Goal: Task Accomplishment & Management: Complete application form

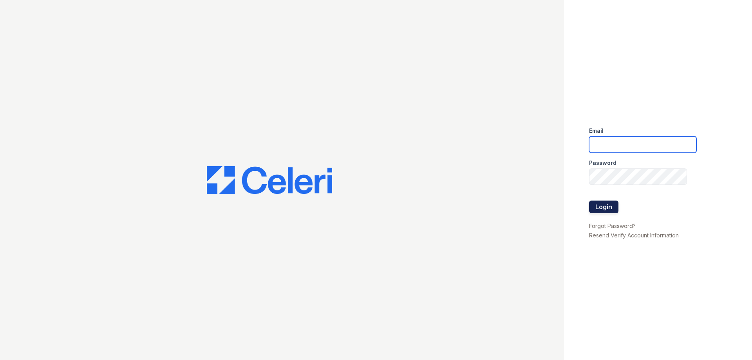
type input "[EMAIL_ADDRESS][DOMAIN_NAME]"
click at [603, 208] on button "Login" at bounding box center [603, 206] width 29 height 13
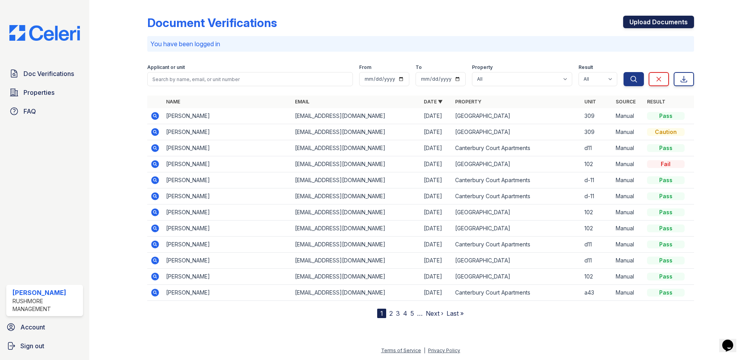
click at [632, 20] on link "Upload Documents" at bounding box center [658, 22] width 71 height 13
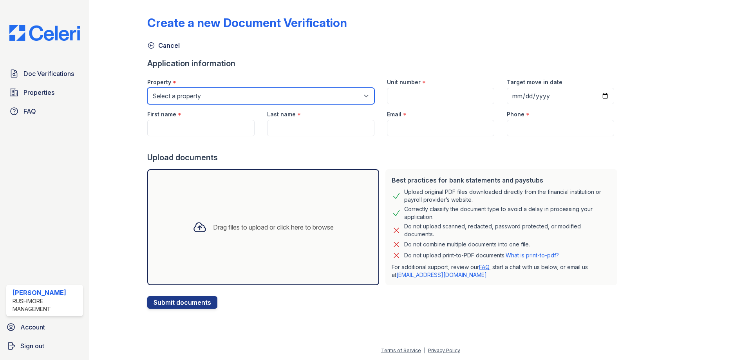
click at [171, 101] on select "Select a property [GEOGRAPHIC_DATA] [GEOGRAPHIC_DATA]" at bounding box center [260, 96] width 227 height 16
select select "593"
click at [147, 88] on select "Select a property [GEOGRAPHIC_DATA] [GEOGRAPHIC_DATA]" at bounding box center [260, 96] width 227 height 16
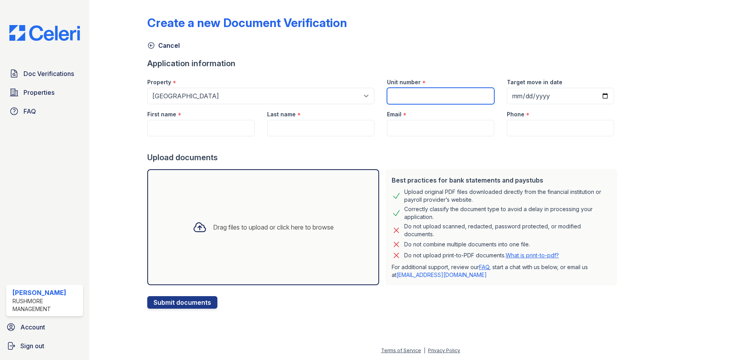
click at [403, 91] on input "Unit number" at bounding box center [440, 96] width 107 height 16
type input "a21"
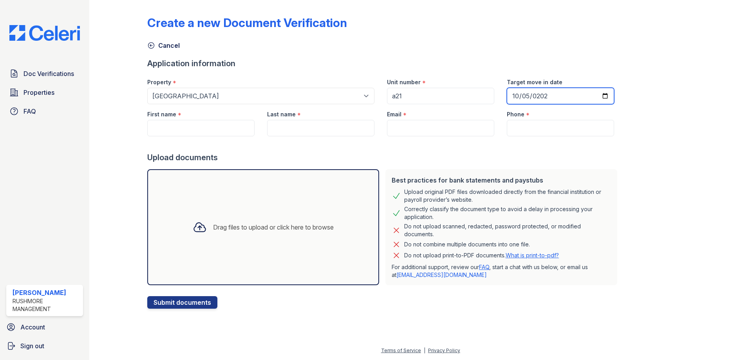
type input "[DATE]"
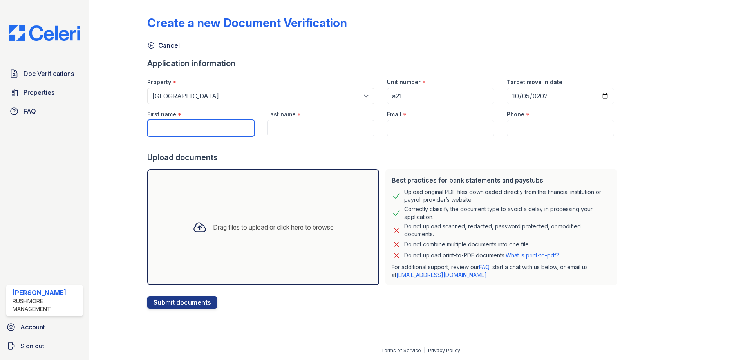
click at [210, 132] on input "First name" at bounding box center [200, 128] width 107 height 16
type input "[PERSON_NAME]"
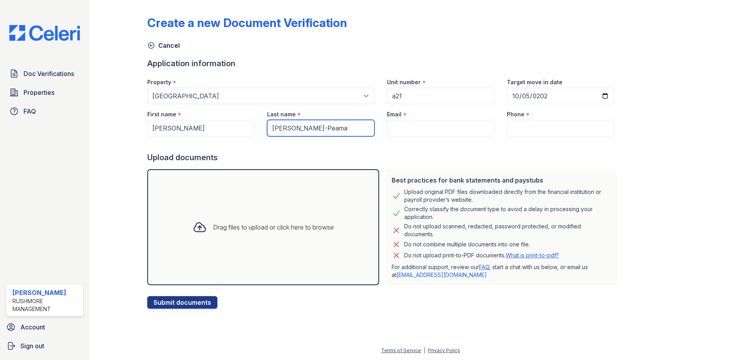
type input "[PERSON_NAME]-Peama"
click at [417, 125] on input "Email" at bounding box center [440, 128] width 107 height 16
paste input "[EMAIL_ADDRESS][DOMAIN_NAME]"
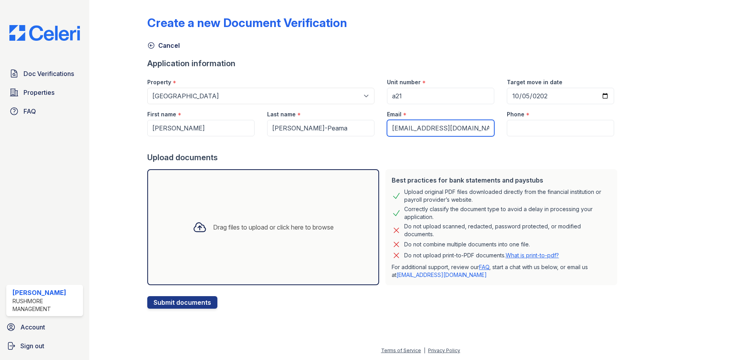
type input "[EMAIL_ADDRESS][DOMAIN_NAME]"
click at [509, 131] on input "Phone" at bounding box center [560, 128] width 107 height 16
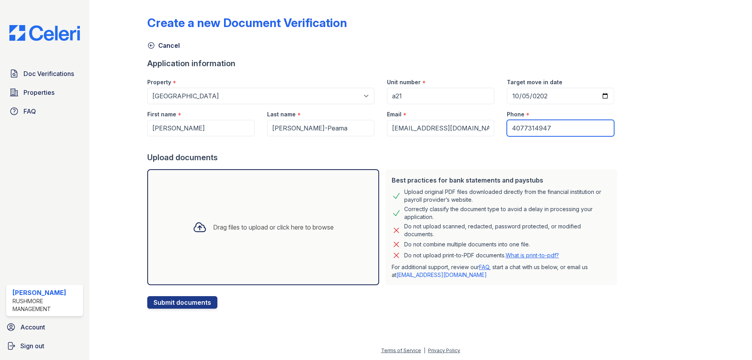
type input "4077314947"
click at [290, 230] on div "Drag files to upload or click here to browse" at bounding box center [273, 226] width 121 height 9
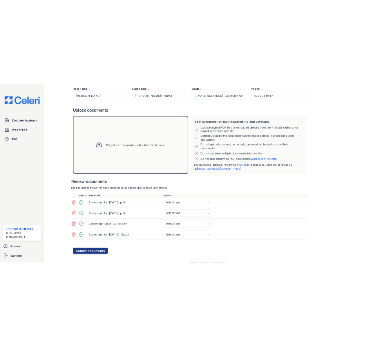
scroll to position [114, 0]
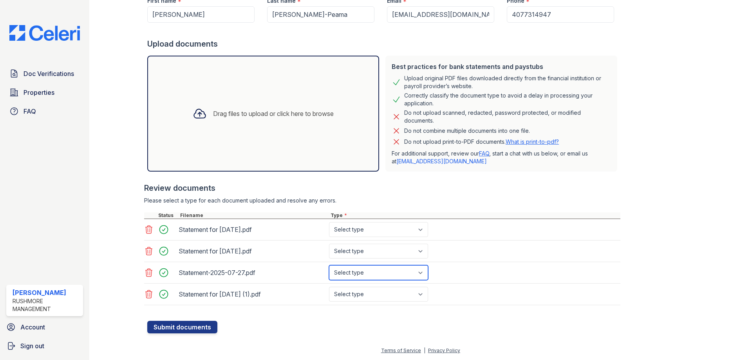
click at [423, 272] on select "Select type Paystub Bank Statement Offer Letter Tax Documents Benefit Award Let…" at bounding box center [378, 272] width 99 height 15
select select "bank_statement"
click at [329, 265] on select "Select type Paystub Bank Statement Offer Letter Tax Documents Benefit Award Let…" at bounding box center [378, 272] width 99 height 15
click at [395, 296] on select "Select type Paystub Bank Statement Offer Letter Tax Documents Benefit Award Let…" at bounding box center [378, 294] width 99 height 15
select select "paystub"
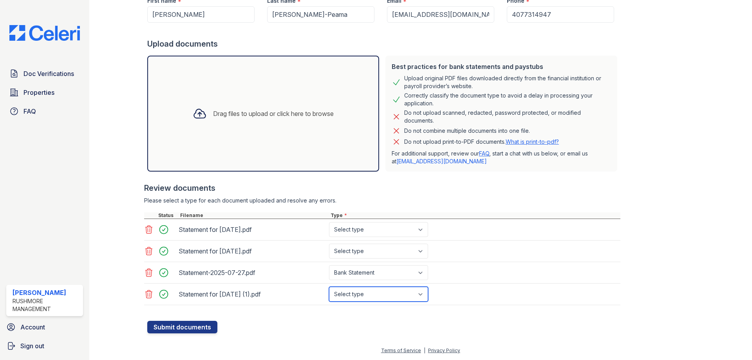
click at [329, 287] on select "Select type Paystub Bank Statement Offer Letter Tax Documents Benefit Award Let…" at bounding box center [378, 294] width 99 height 15
click at [367, 231] on select "Select type Paystub Bank Statement Offer Letter Tax Documents Benefit Award Let…" at bounding box center [378, 229] width 99 height 15
select select "paystub"
click at [329, 222] on select "Select type Paystub Bank Statement Offer Letter Tax Documents Benefit Award Let…" at bounding box center [378, 229] width 99 height 15
click at [360, 253] on select "Select type Paystub Bank Statement Offer Letter Tax Documents Benefit Award Let…" at bounding box center [378, 251] width 99 height 15
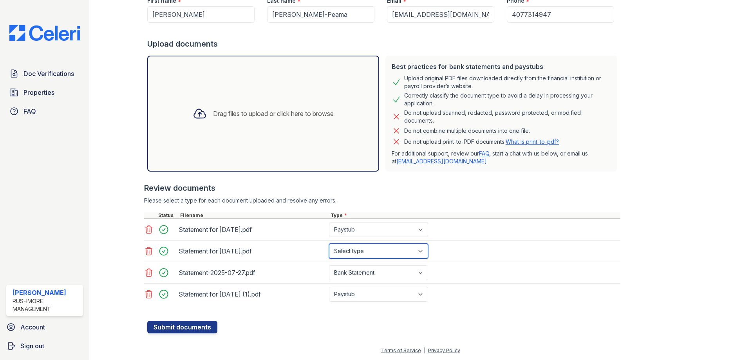
select select "paystub"
click at [329, 244] on select "Select type Paystub Bank Statement Offer Letter Tax Documents Benefit Award Let…" at bounding box center [378, 251] width 99 height 15
click at [157, 328] on button "Submit documents" at bounding box center [182, 327] width 70 height 13
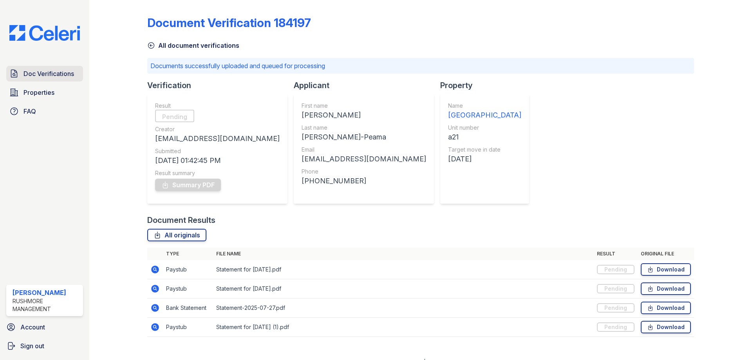
click at [29, 76] on span "Doc Verifications" at bounding box center [48, 73] width 51 height 9
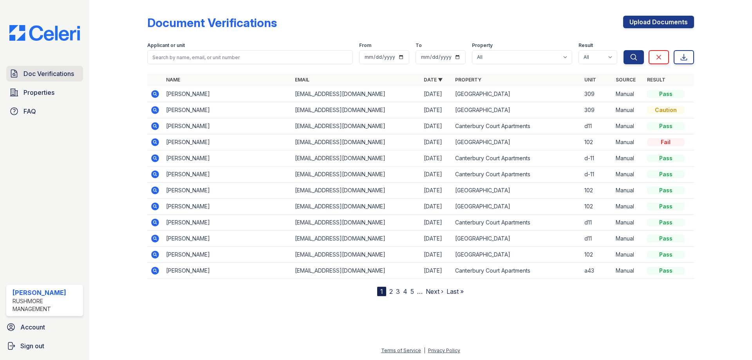
click at [49, 70] on span "Doc Verifications" at bounding box center [48, 73] width 51 height 9
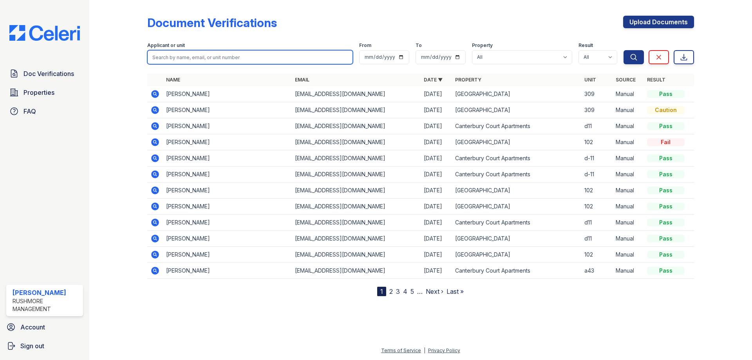
click at [191, 57] on input "search" at bounding box center [250, 57] width 206 height 14
type input "[PERSON_NAME]"
click at [623, 50] on button "Search" at bounding box center [633, 57] width 20 height 14
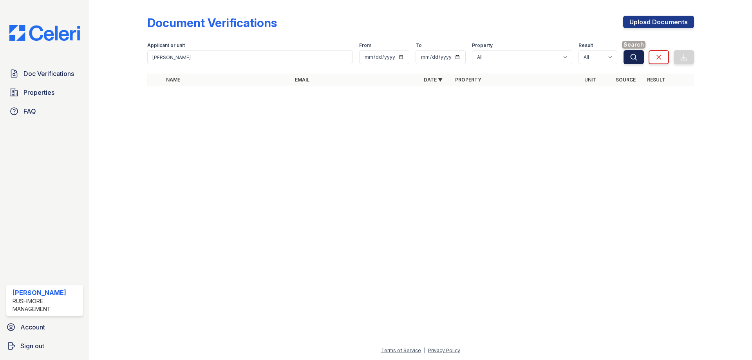
click at [633, 58] on icon "submit" at bounding box center [634, 57] width 8 height 8
click at [47, 75] on span "Doc Verifications" at bounding box center [48, 73] width 51 height 9
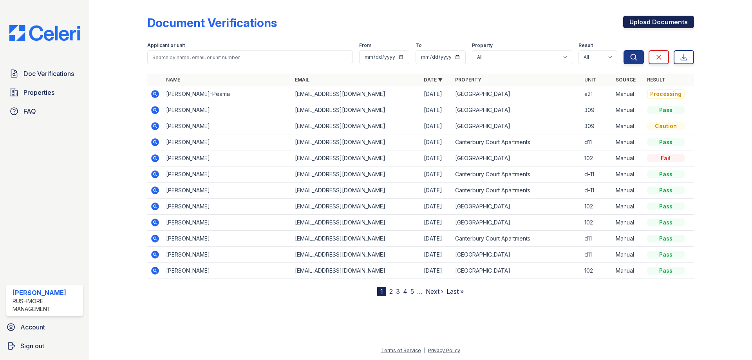
click at [648, 24] on link "Upload Documents" at bounding box center [658, 22] width 71 height 13
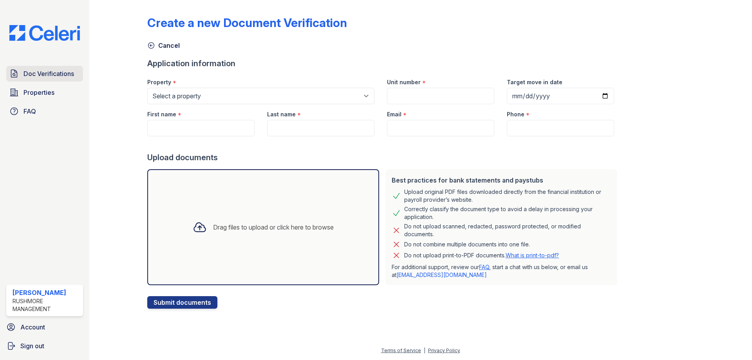
click at [40, 73] on span "Doc Verifications" at bounding box center [48, 73] width 51 height 9
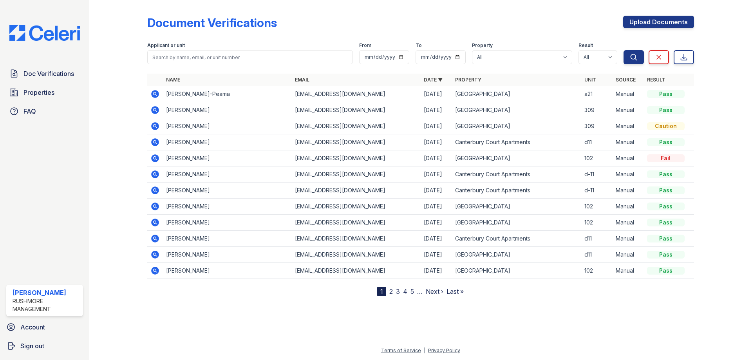
click at [40, 73] on span "Doc Verifications" at bounding box center [48, 73] width 51 height 9
